Goal: Task Accomplishment & Management: Complete application form

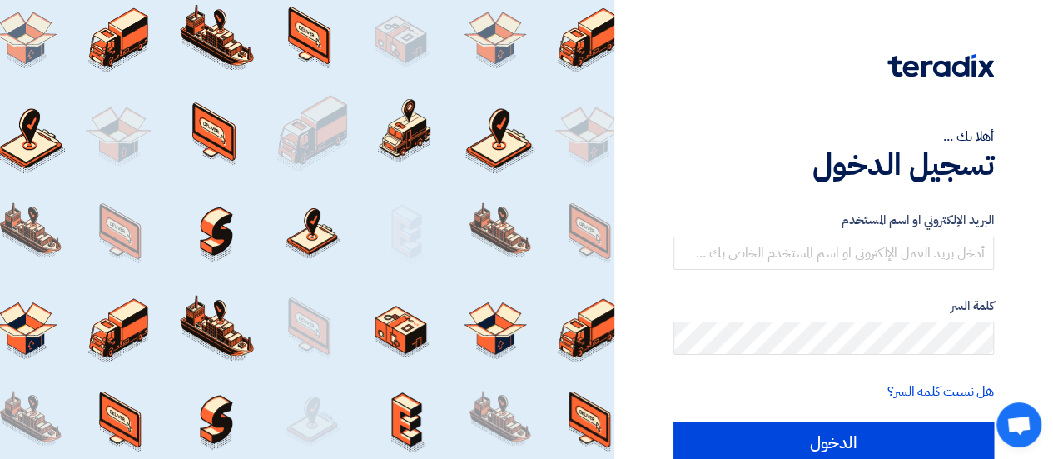
scroll to position [73, 0]
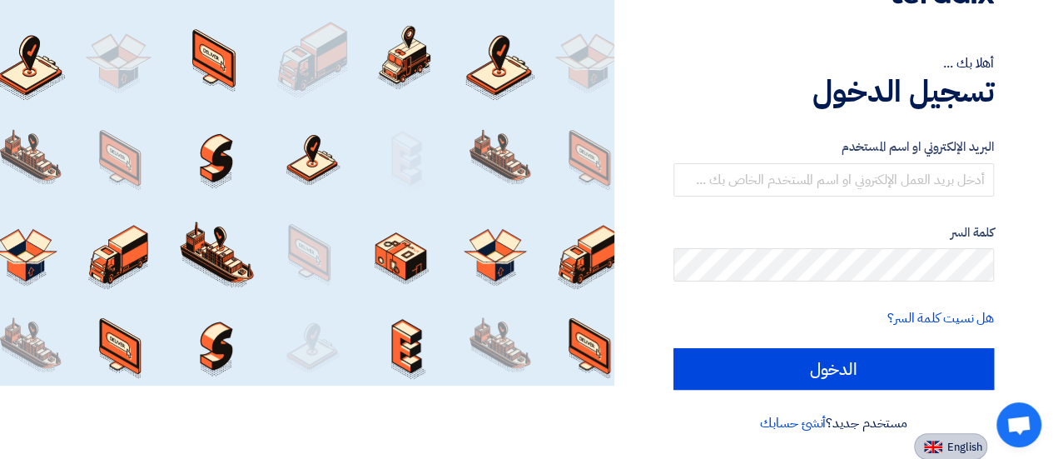
click at [980, 451] on span "English" at bounding box center [965, 447] width 35 height 12
type input "Sign in"
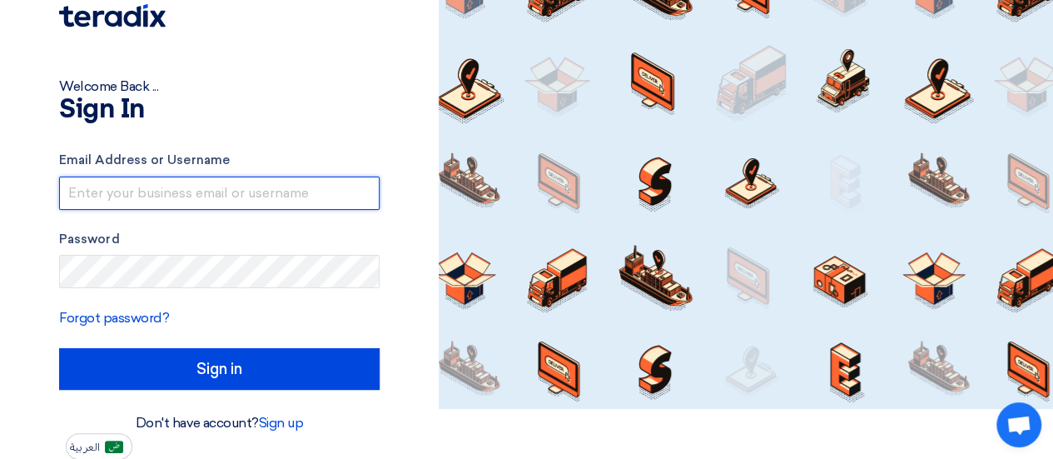
click at [135, 192] on input "text" at bounding box center [219, 193] width 321 height 33
type input "[PERSON_NAME][EMAIL_ADDRESS][PERSON_NAME][DOMAIN_NAME]"
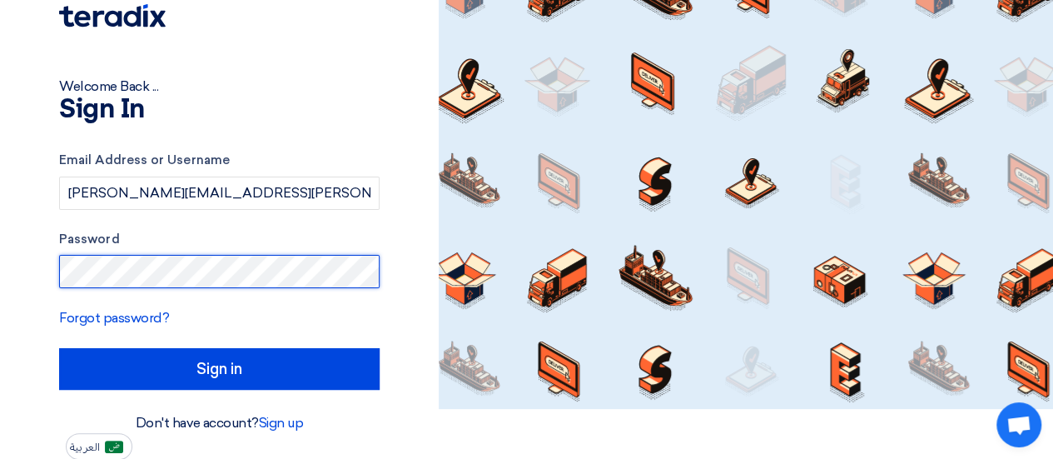
click at [59, 348] on input "Sign in" at bounding box center [219, 369] width 321 height 42
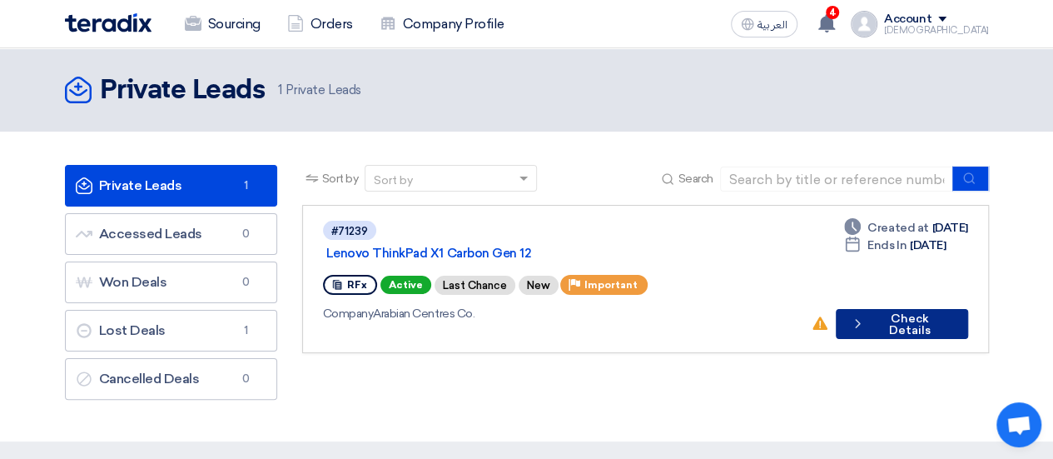
click at [895, 309] on button "Check details Check Details" at bounding box center [902, 324] width 132 height 30
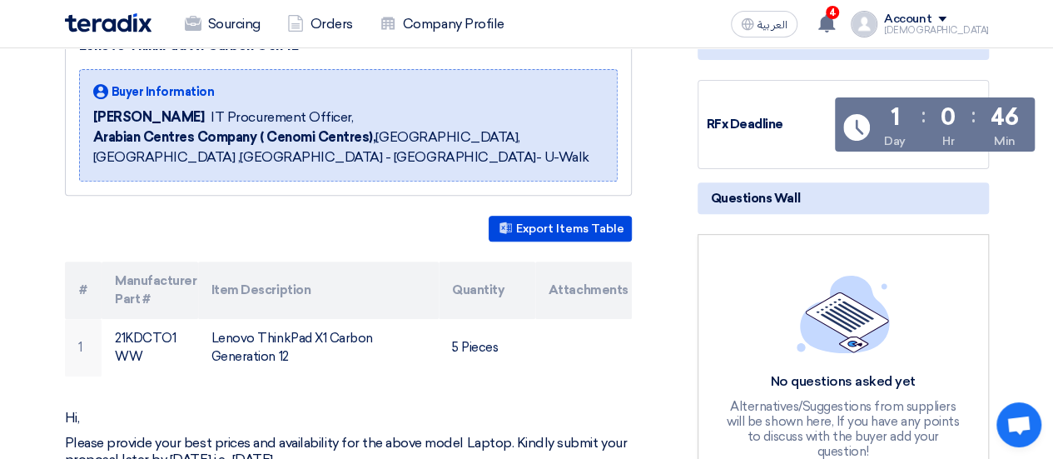
scroll to position [250, 0]
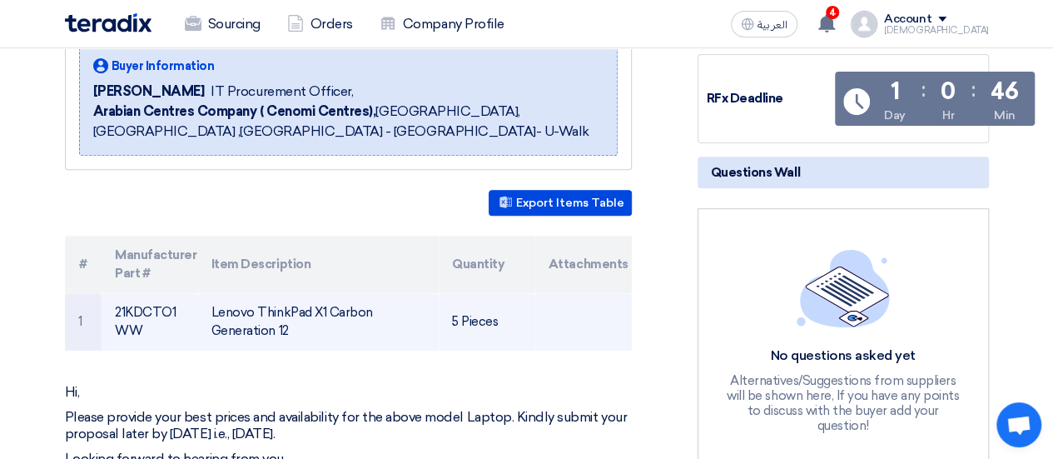
drag, startPoint x: 115, startPoint y: 309, endPoint x: 137, endPoint y: 323, distance: 26.6
click at [137, 323] on td "21KDCTO1WW" at bounding box center [150, 321] width 97 height 57
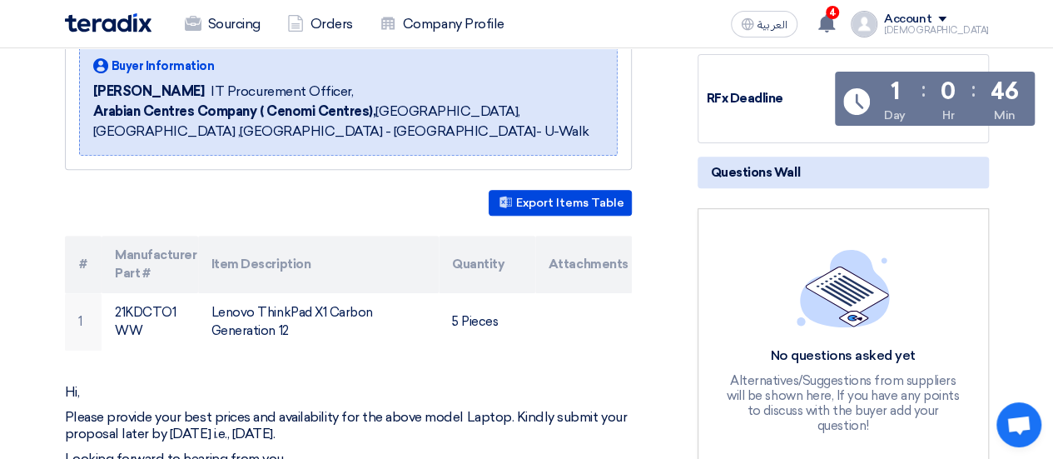
copy td "21KDCTO1WW"
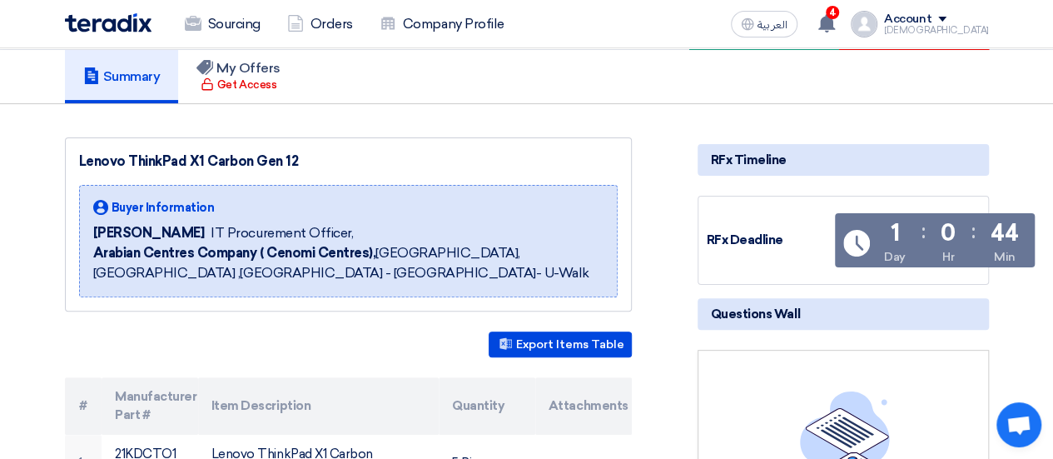
scroll to position [70, 0]
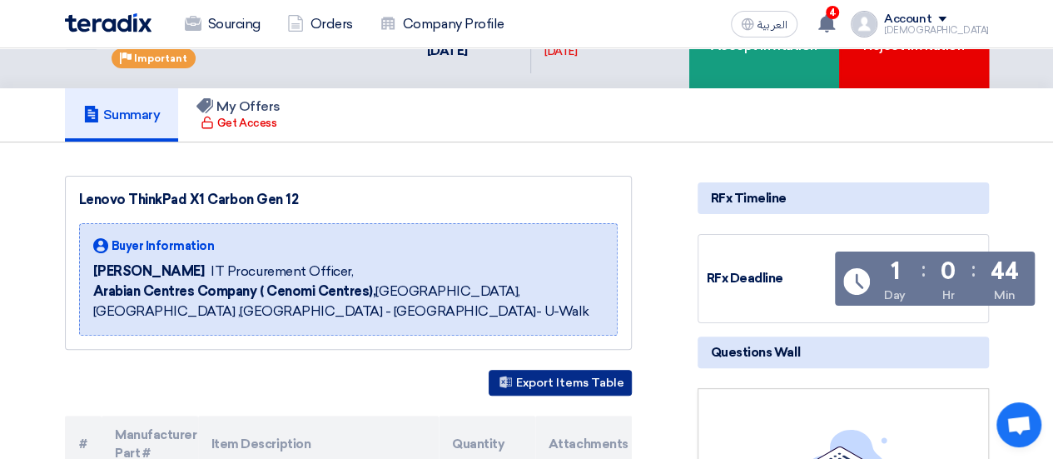
click at [612, 386] on button "Export Items Table" at bounding box center [560, 383] width 143 height 26
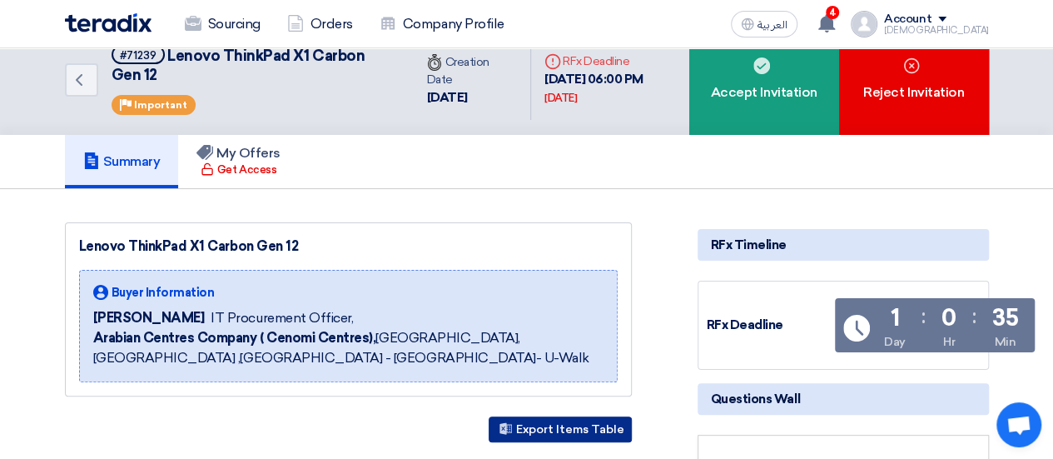
scroll to position [0, 0]
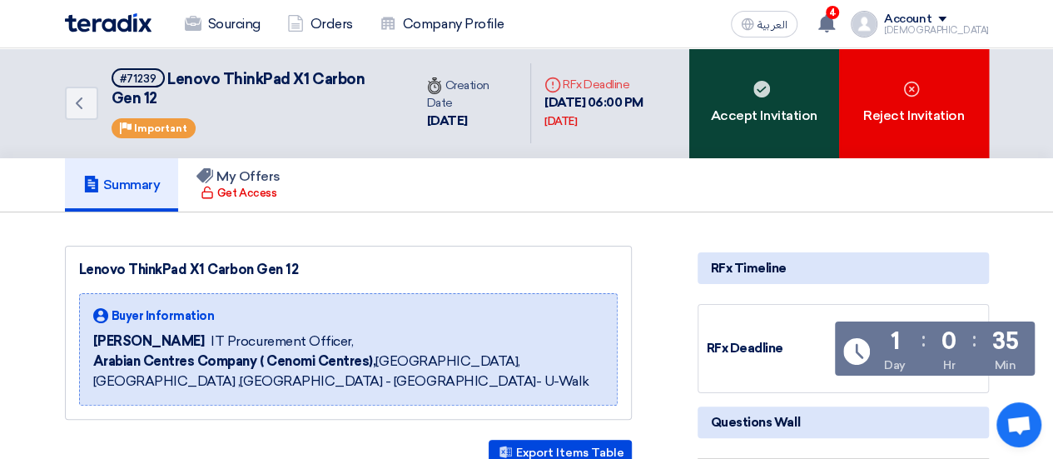
click at [758, 117] on div "Accept Invitation" at bounding box center [764, 103] width 150 height 110
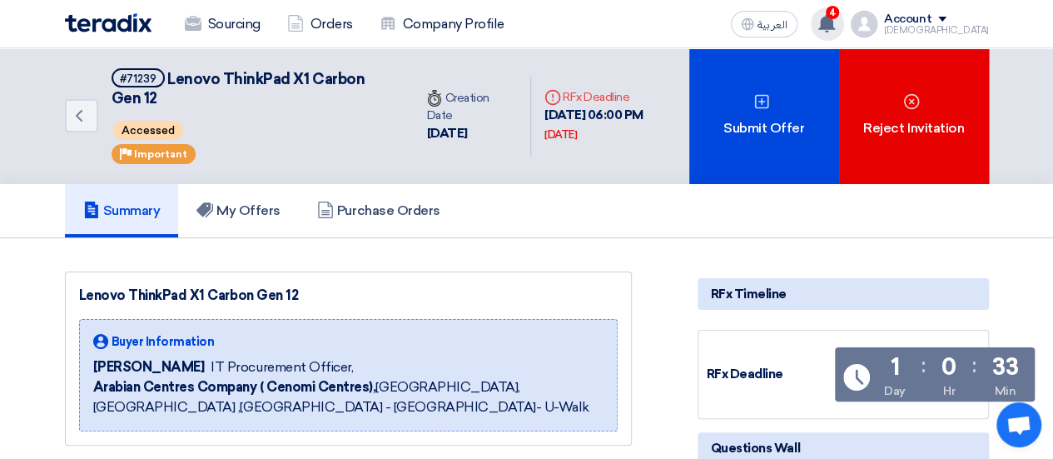
click at [835, 20] on use at bounding box center [827, 23] width 17 height 18
